Goal: Information Seeking & Learning: Learn about a topic

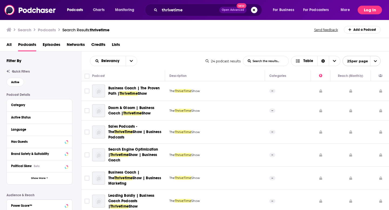
click at [368, 10] on button "Log In" at bounding box center [370, 10] width 24 height 9
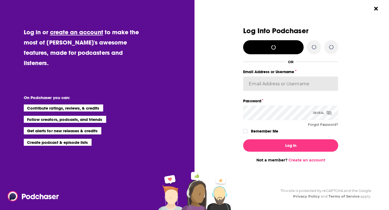
type input "megcassidy"
click at [264, 132] on label "Remember Me" at bounding box center [264, 131] width 27 height 7
click at [247, 134] on input "rememberMe" at bounding box center [245, 134] width 3 height 0
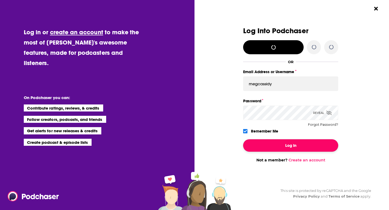
click at [260, 141] on button "Log In" at bounding box center [290, 145] width 95 height 12
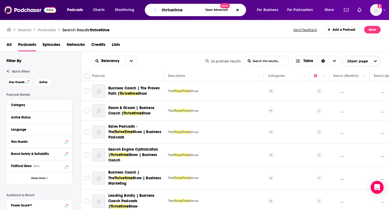
click at [175, 9] on input "thrivetime" at bounding box center [181, 10] width 43 height 9
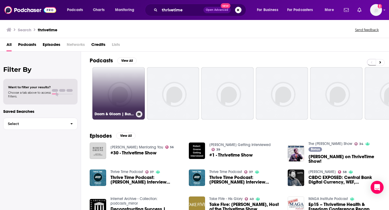
scroll to position [2, 0]
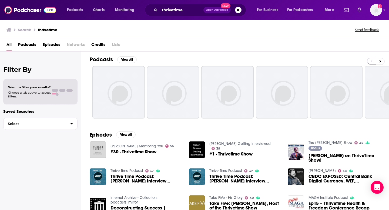
click at [31, 45] on span "Podcasts" at bounding box center [27, 45] width 18 height 11
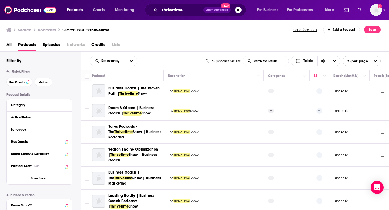
click at [180, 179] on span "ThriveTime" at bounding box center [181, 178] width 17 height 4
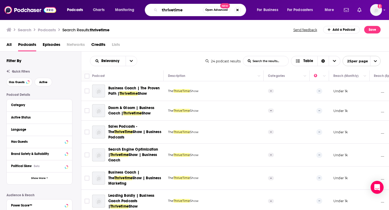
click at [167, 10] on input "thrivetime" at bounding box center [181, 10] width 43 height 9
type input "thrive time"
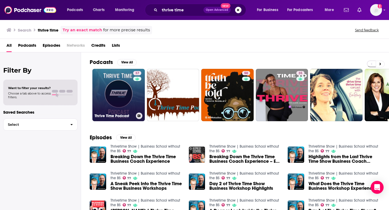
click at [114, 88] on link "37 Thrive Time Podcast" at bounding box center [118, 95] width 52 height 52
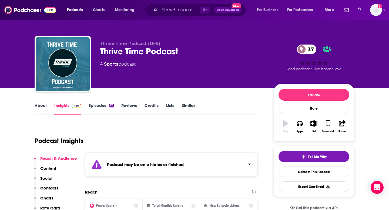
click at [43, 107] on link "About" at bounding box center [41, 109] width 12 height 12
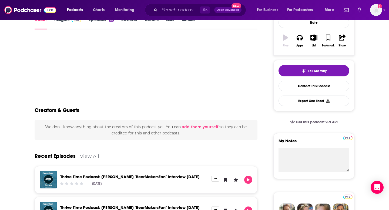
scroll to position [86, 0]
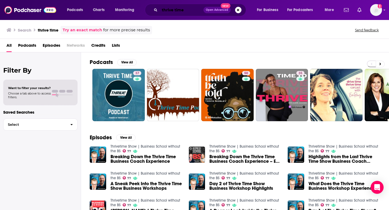
click at [176, 6] on input "thrive time" at bounding box center [182, 10] width 44 height 9
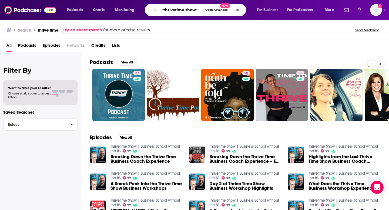
type input ""thrivetime show""
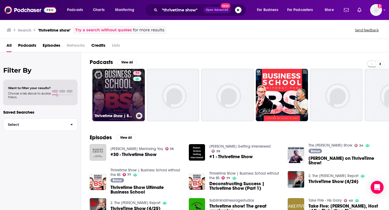
click at [114, 89] on link "77 Thrivetime Show | Business School without the BS" at bounding box center [118, 95] width 52 height 52
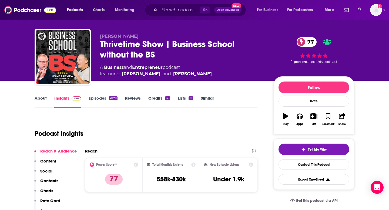
scroll to position [10, 0]
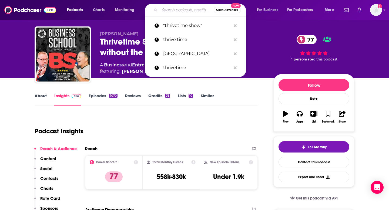
click at [184, 9] on input "Search podcasts, credits, & more..." at bounding box center [187, 10] width 54 height 9
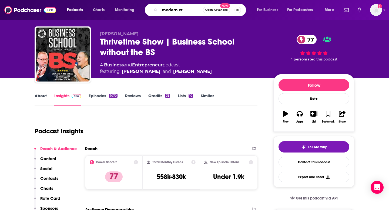
type input "modern cto"
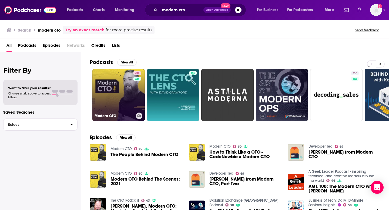
click at [97, 97] on link "60 Modern CTO" at bounding box center [118, 95] width 52 height 52
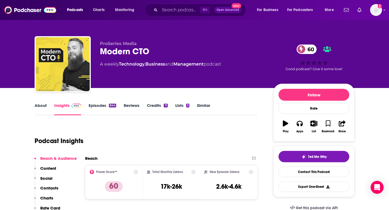
click at [42, 105] on link "About" at bounding box center [41, 109] width 12 height 12
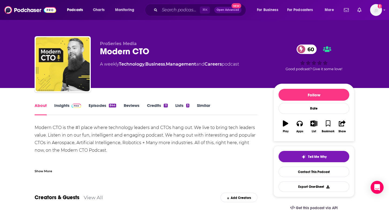
click at [62, 108] on link "Insights" at bounding box center [67, 109] width 27 height 12
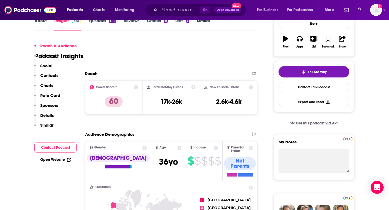
scroll to position [120, 0]
